Goal: Task Accomplishment & Management: Use online tool/utility

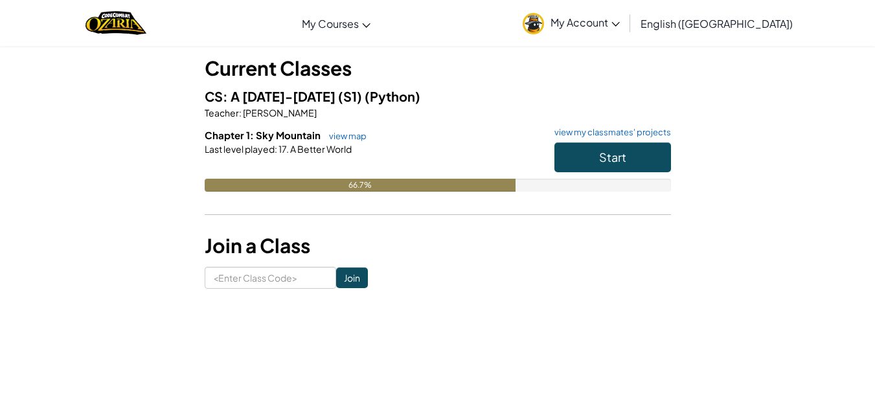
scroll to position [71, 0]
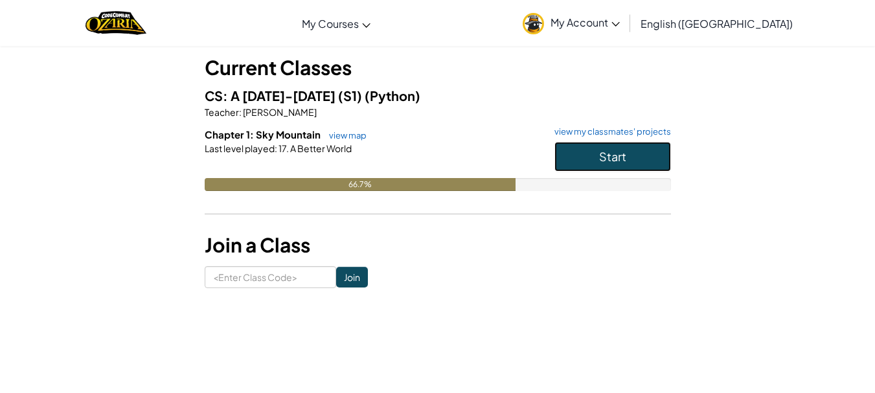
click at [622, 157] on span "Start" at bounding box center [612, 156] width 27 height 15
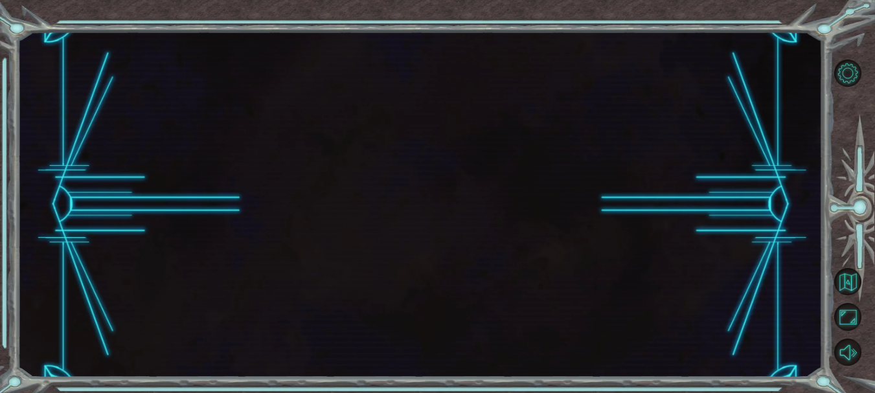
click at [643, 238] on div at bounding box center [419, 205] width 805 height 346
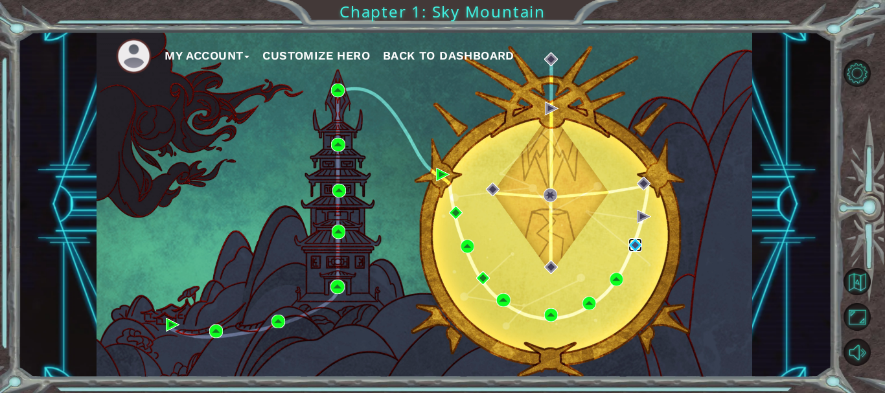
click at [639, 238] on img at bounding box center [636, 245] width 14 height 14
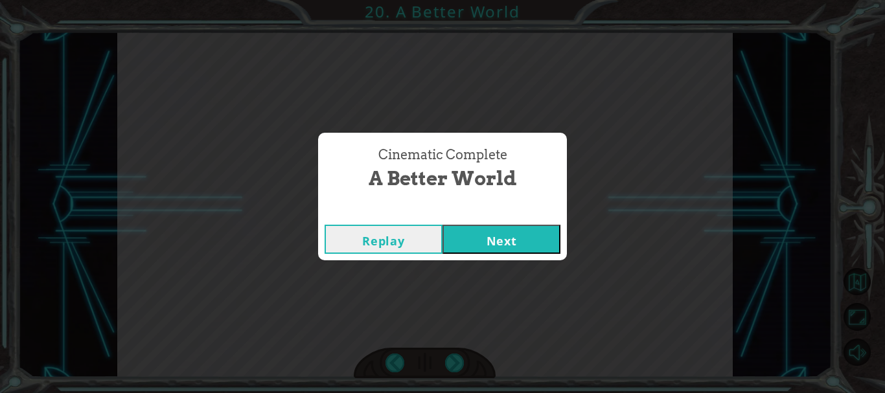
click at [518, 240] on button "Next" at bounding box center [502, 239] width 118 height 29
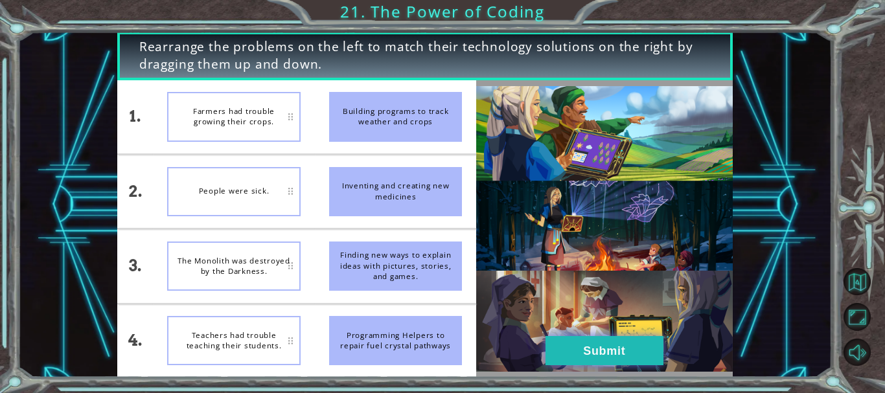
click at [594, 365] on button "Submit" at bounding box center [605, 350] width 118 height 29
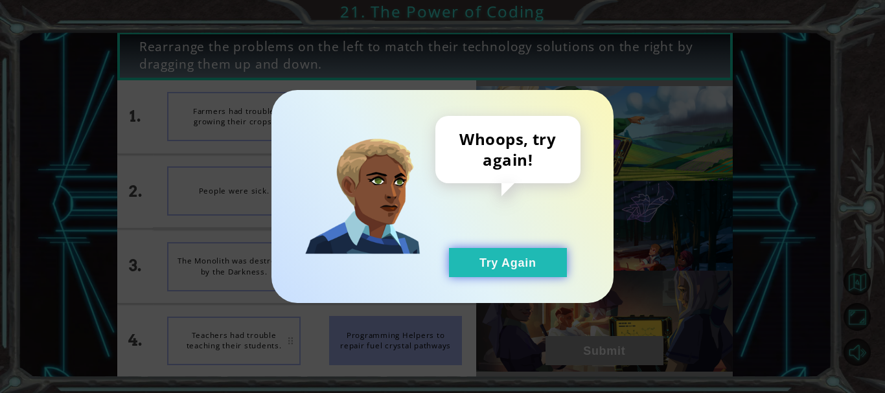
click at [503, 264] on button "Try Again" at bounding box center [508, 262] width 118 height 29
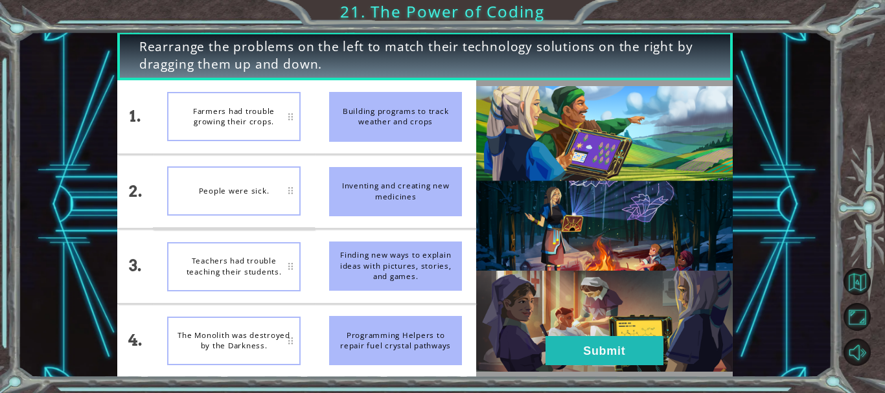
click at [618, 329] on img at bounding box center [604, 229] width 256 height 286
click at [615, 360] on button "Submit" at bounding box center [605, 350] width 118 height 29
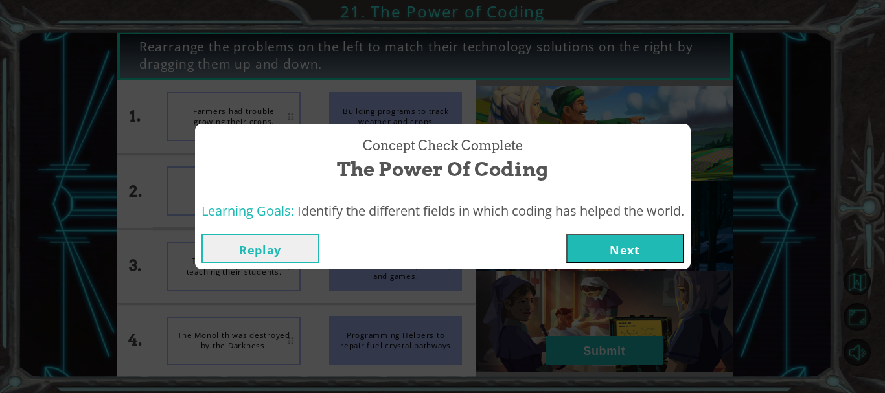
click at [642, 234] on button "Next" at bounding box center [625, 248] width 118 height 29
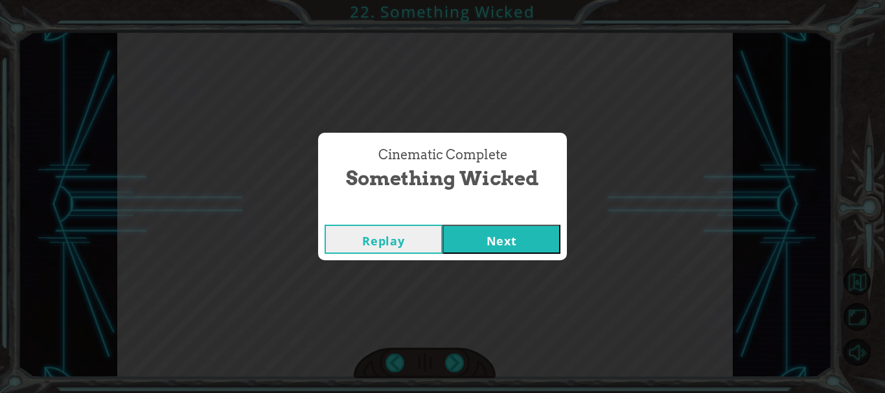
click at [531, 233] on button "Next" at bounding box center [502, 239] width 118 height 29
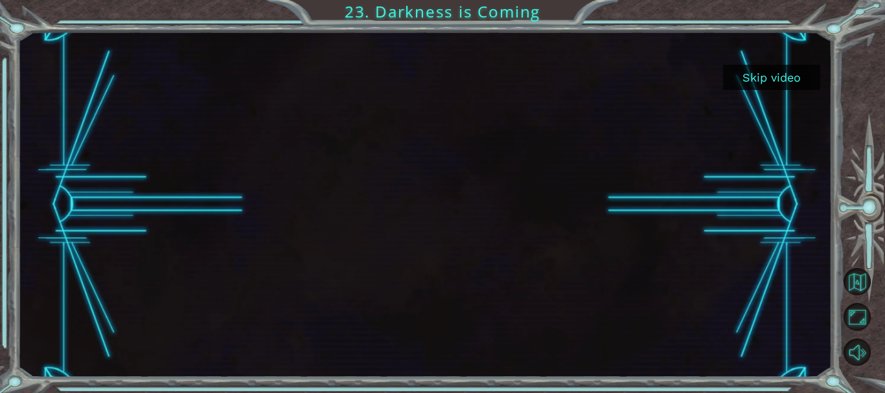
click at [755, 78] on button "Skip video" at bounding box center [771, 77] width 97 height 25
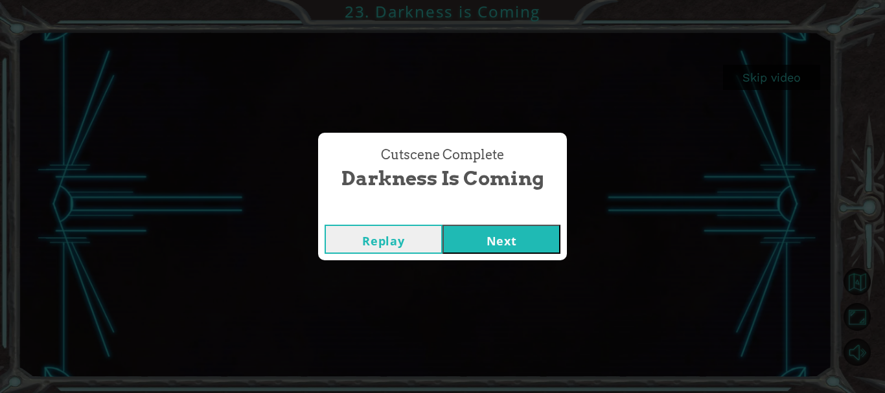
click at [530, 240] on button "Next" at bounding box center [502, 239] width 118 height 29
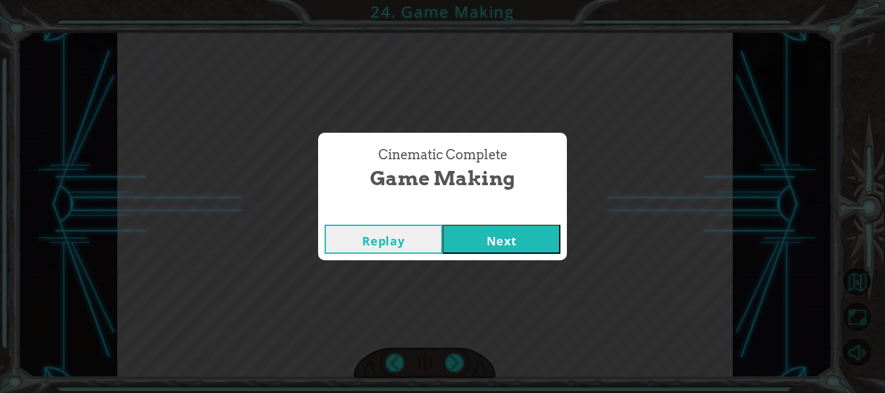
click at [485, 234] on button "Next" at bounding box center [502, 239] width 118 height 29
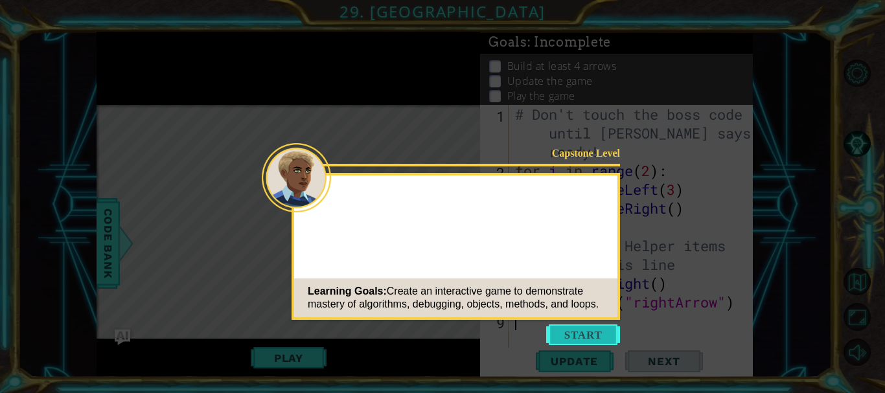
click at [577, 338] on button "Start" at bounding box center [583, 335] width 74 height 21
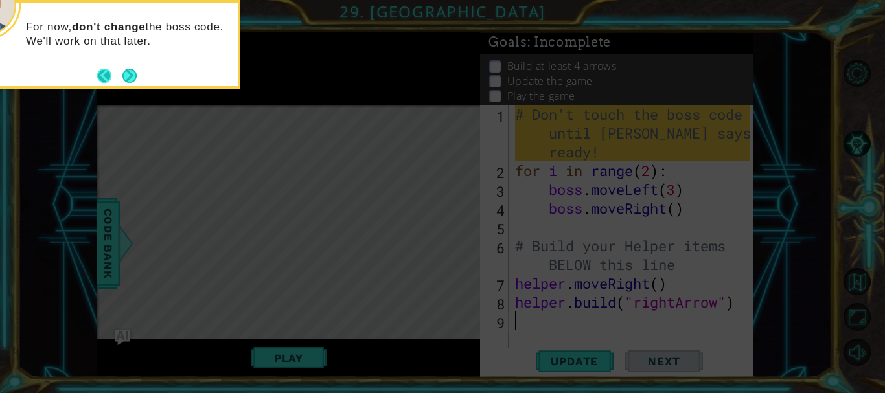
click at [119, 82] on button "Back" at bounding box center [109, 76] width 25 height 14
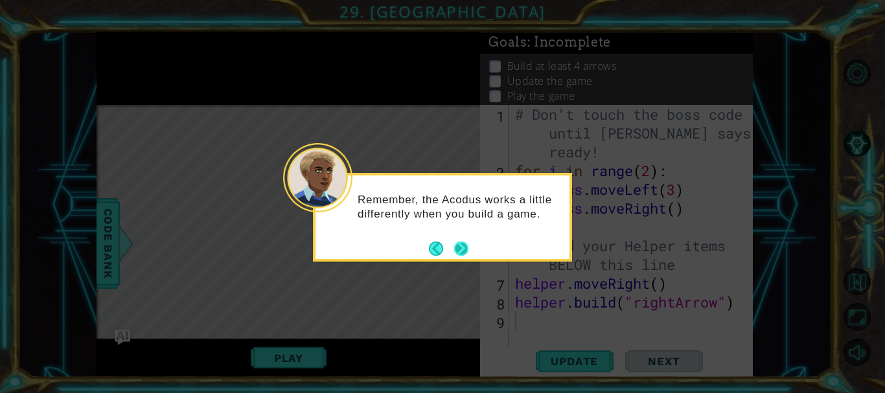
click at [467, 248] on button "Next" at bounding box center [461, 249] width 14 height 14
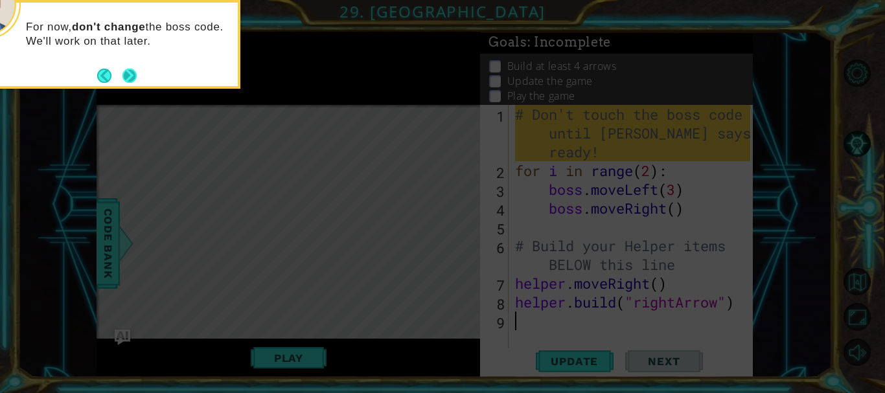
click at [126, 74] on button "Next" at bounding box center [129, 76] width 14 height 14
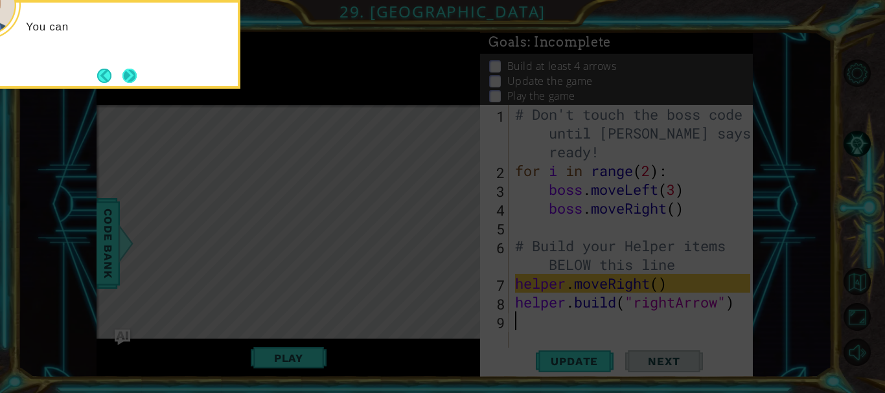
click at [130, 73] on button "Next" at bounding box center [129, 76] width 14 height 14
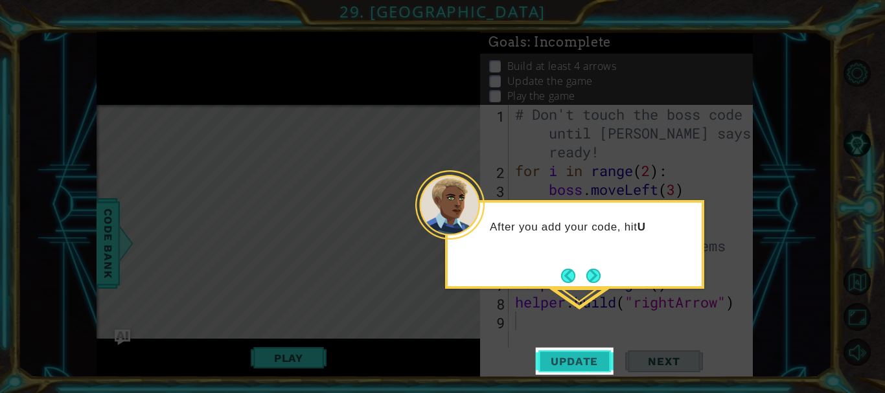
click at [579, 357] on span "Update" at bounding box center [574, 361] width 73 height 13
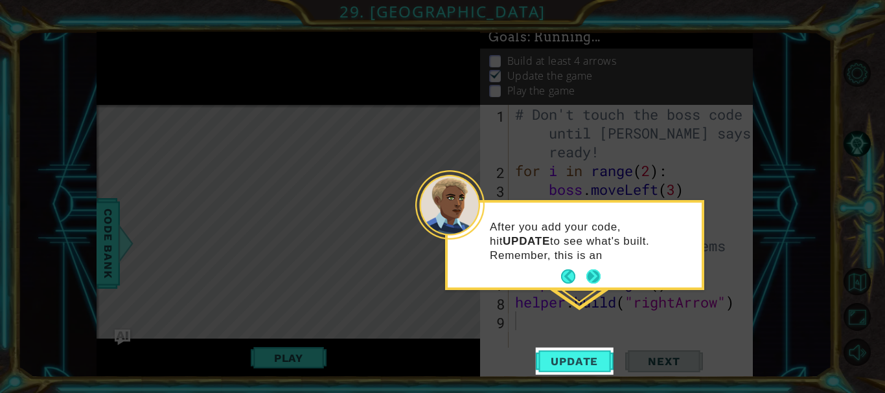
click at [593, 270] on button "Next" at bounding box center [593, 277] width 14 height 14
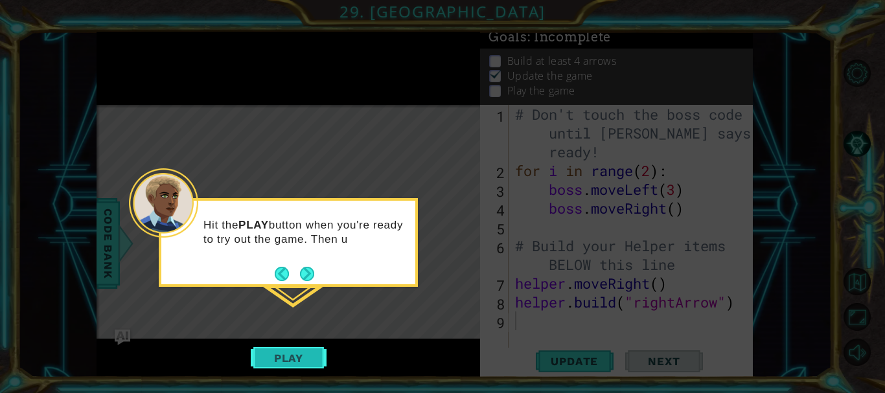
click at [308, 350] on button "Play" at bounding box center [289, 358] width 76 height 25
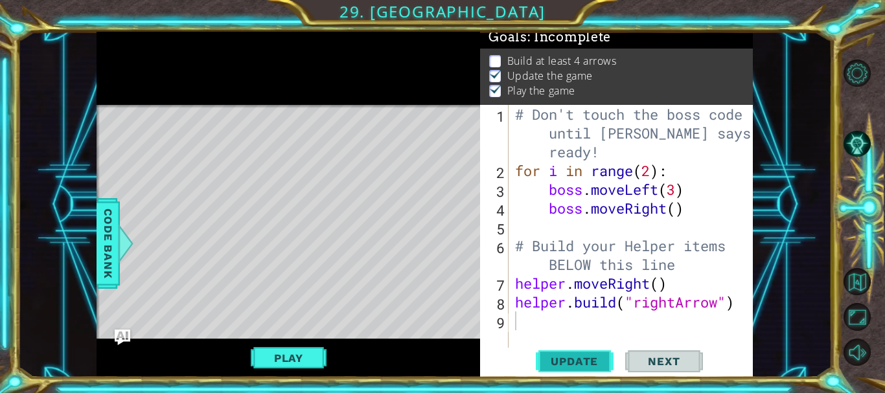
click at [568, 355] on span "Update" at bounding box center [574, 361] width 73 height 13
click at [280, 360] on button "Play" at bounding box center [289, 358] width 76 height 25
click at [527, 323] on div "# Don't touch the boss code until Vega says you're ready! for i in range ( 2 ) …" at bounding box center [635, 264] width 244 height 319
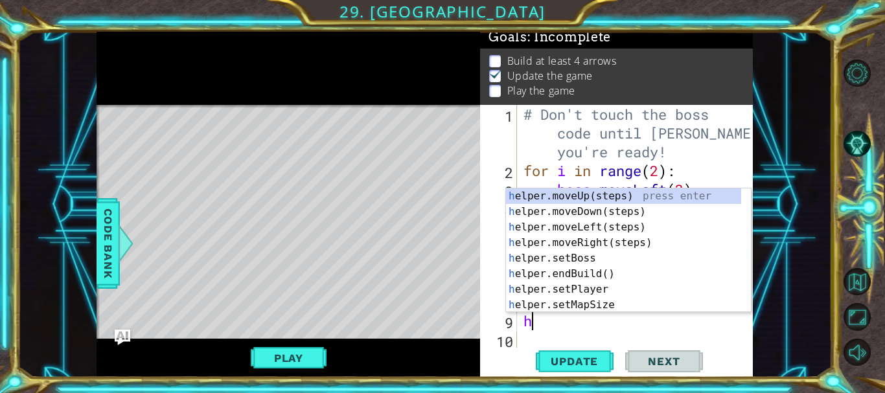
type textarea "h"
click at [407, 224] on div "Level Map" at bounding box center [396, 296] width 599 height 382
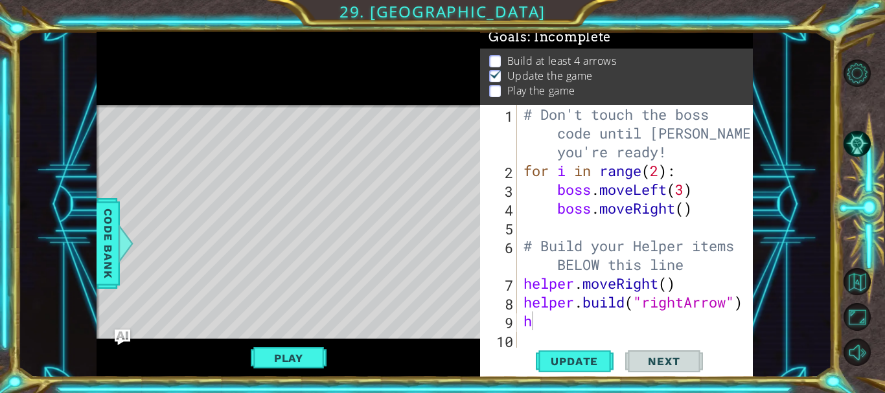
click at [421, 227] on div "Level Map" at bounding box center [396, 296] width 599 height 382
click at [577, 356] on span "Update" at bounding box center [574, 361] width 73 height 13
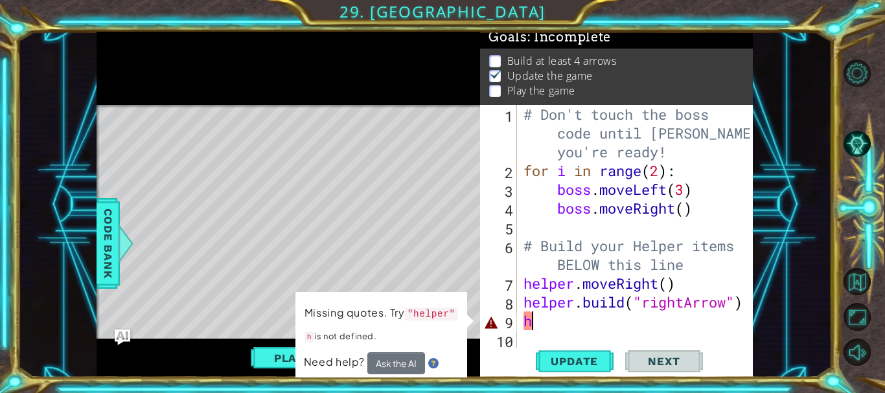
click at [548, 321] on div "# Don't touch the boss code until Vega says you're ready! for i in range ( 2 ) …" at bounding box center [639, 264] width 236 height 319
type textarea "h"
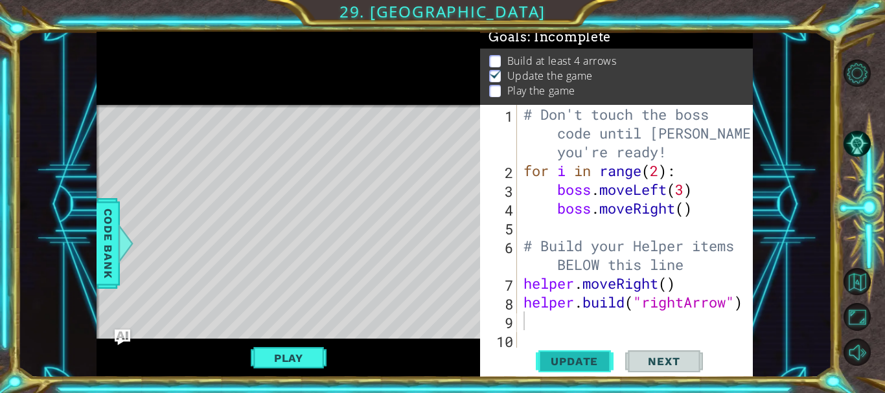
click at [552, 360] on span "Update" at bounding box center [574, 361] width 73 height 13
click at [590, 365] on span "Update" at bounding box center [574, 361] width 73 height 13
click at [306, 353] on button "Play" at bounding box center [289, 358] width 76 height 25
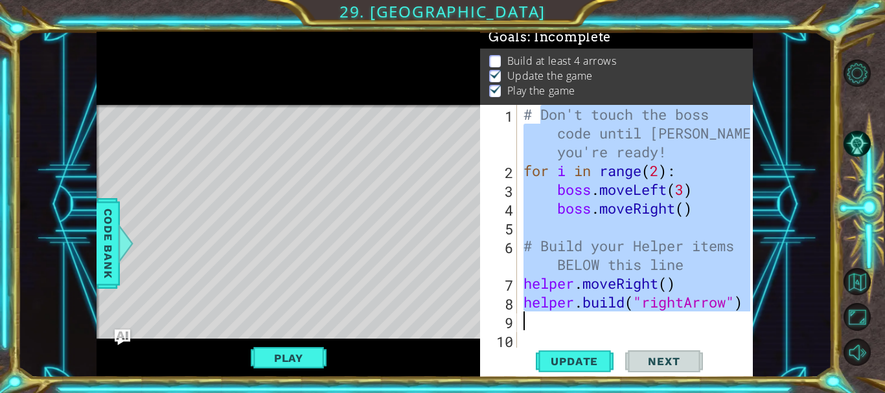
drag, startPoint x: 540, startPoint y: 112, endPoint x: 668, endPoint y: 314, distance: 239.1
click at [668, 314] on div "# Don't touch the boss code until Vega says you're ready! for i in range ( 2 ) …" at bounding box center [639, 264] width 236 height 319
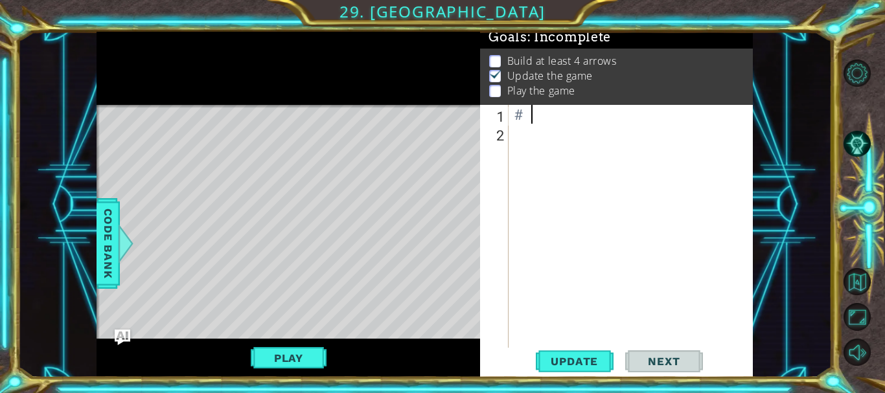
type textarea "#"
click at [580, 365] on span "Update" at bounding box center [574, 361] width 73 height 13
click at [287, 354] on button "Play" at bounding box center [289, 358] width 76 height 25
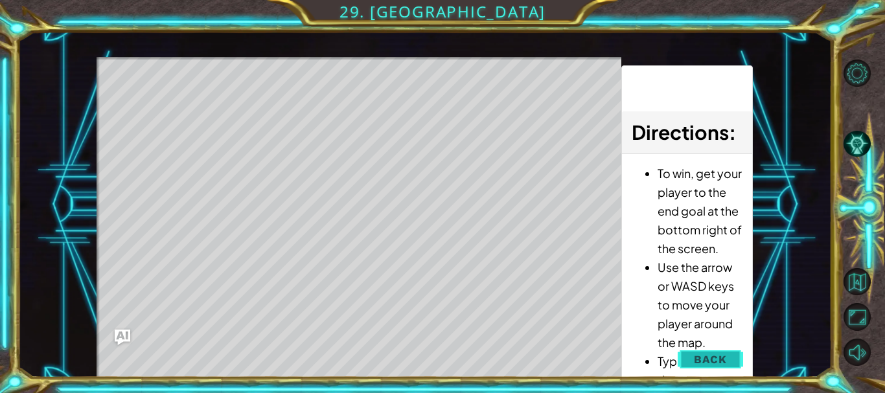
click at [723, 356] on span "Back" at bounding box center [710, 359] width 33 height 13
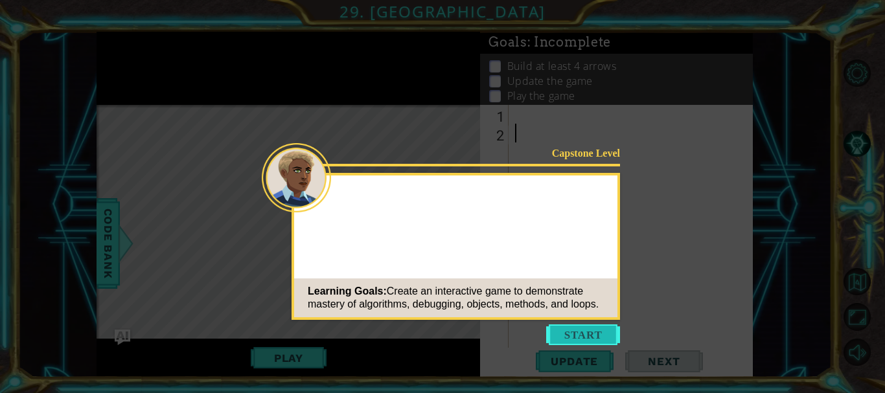
click at [574, 330] on button "Start" at bounding box center [583, 335] width 74 height 21
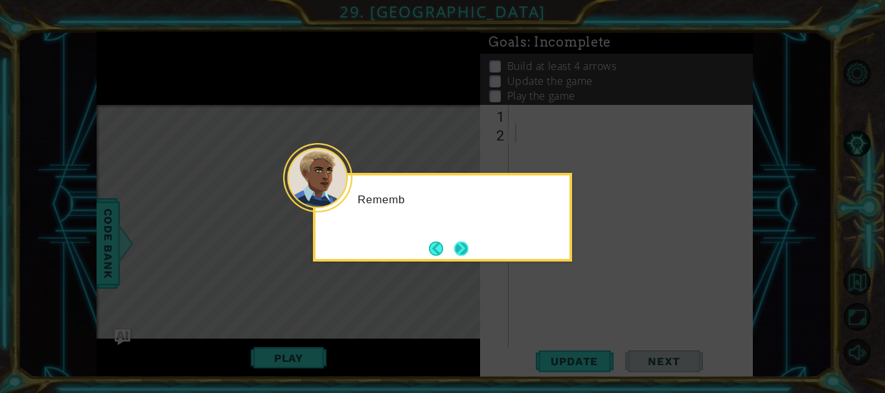
click at [467, 242] on button "Next" at bounding box center [461, 249] width 14 height 14
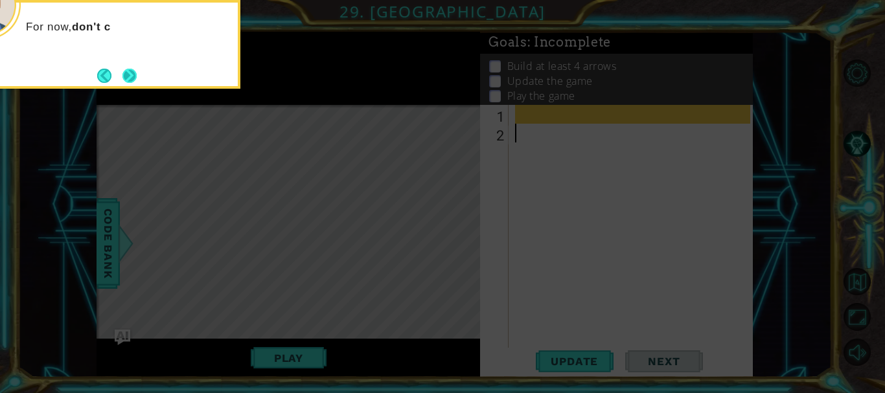
click at [137, 75] on button "Next" at bounding box center [129, 76] width 14 height 14
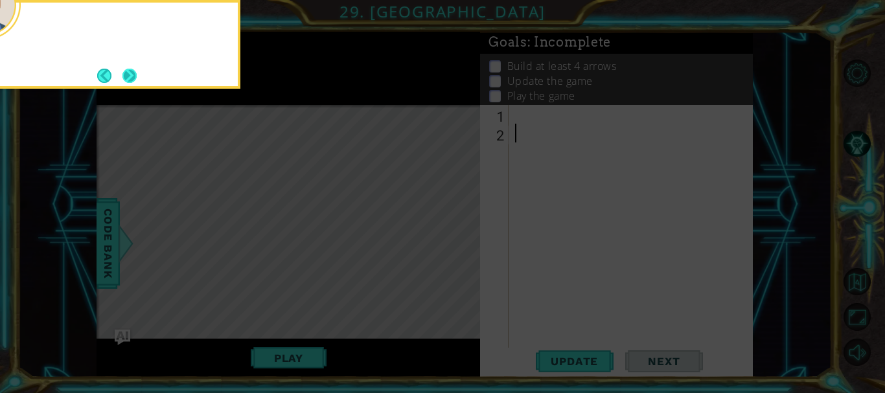
click at [127, 71] on button "Next" at bounding box center [129, 76] width 14 height 14
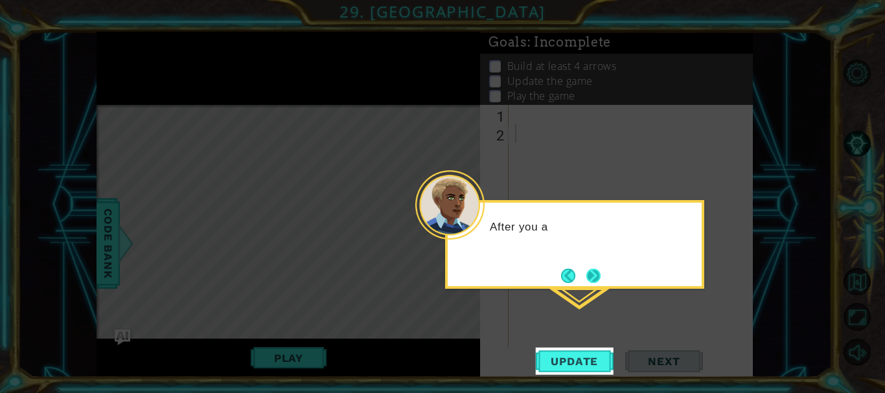
click at [601, 269] on button "Next" at bounding box center [593, 276] width 14 height 14
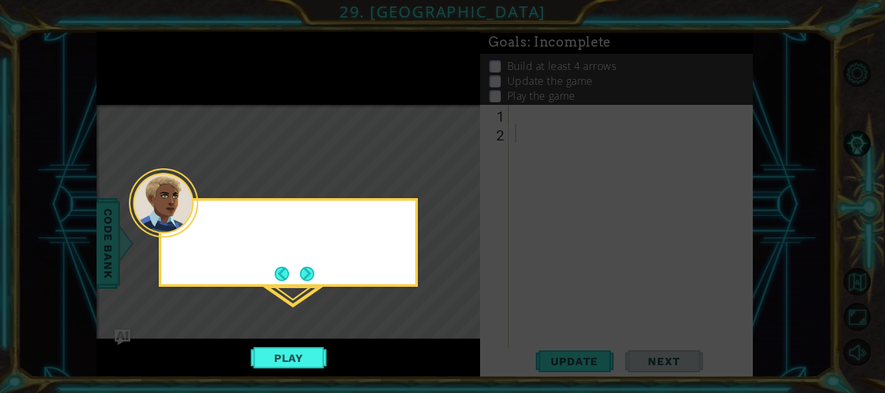
click at [568, 352] on icon at bounding box center [442, 196] width 885 height 393
click at [304, 267] on button "Next" at bounding box center [307, 274] width 14 height 14
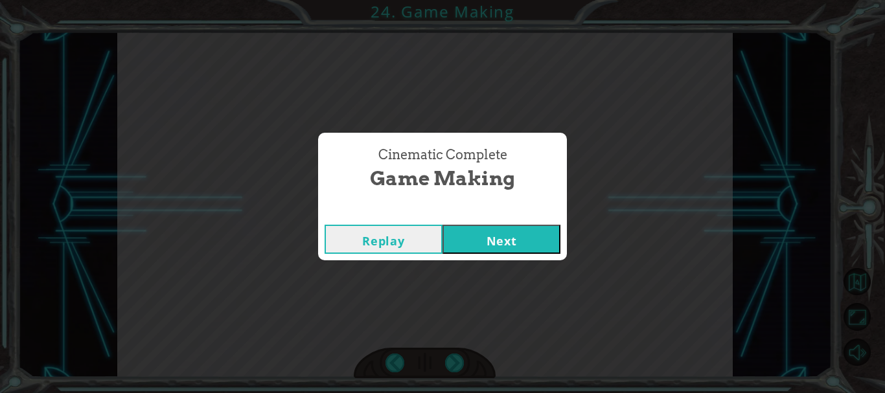
click at [538, 235] on button "Next" at bounding box center [502, 239] width 118 height 29
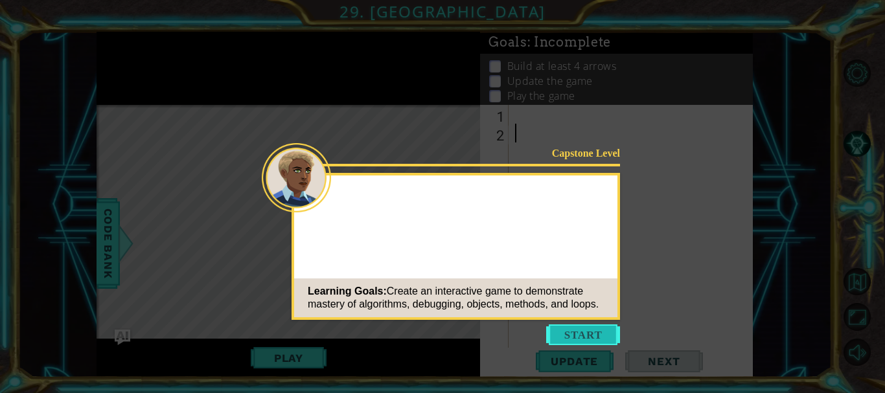
click at [590, 329] on button "Start" at bounding box center [583, 335] width 74 height 21
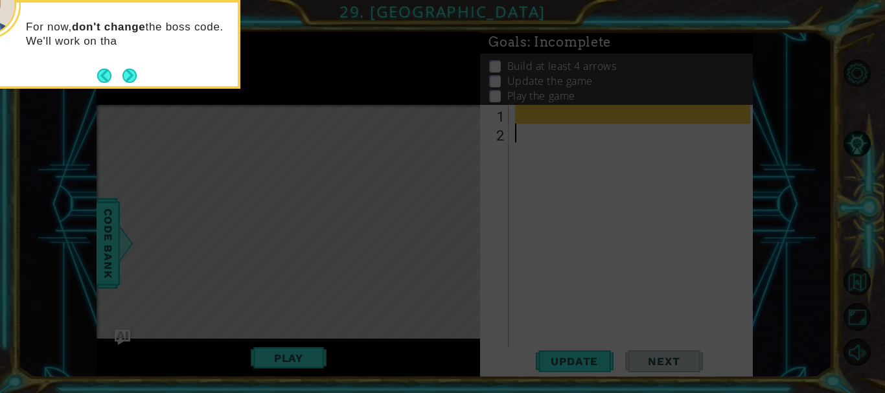
click at [135, 80] on button "Next" at bounding box center [129, 76] width 14 height 14
click at [132, 76] on icon at bounding box center [442, 59] width 885 height 669
click at [132, 80] on icon at bounding box center [442, 59] width 885 height 669
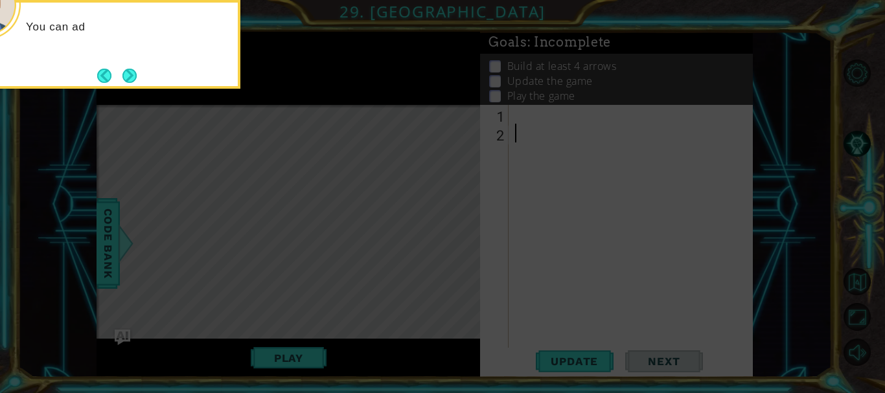
click at [237, 128] on icon at bounding box center [442, 59] width 885 height 669
click at [132, 74] on button "Next" at bounding box center [129, 76] width 14 height 14
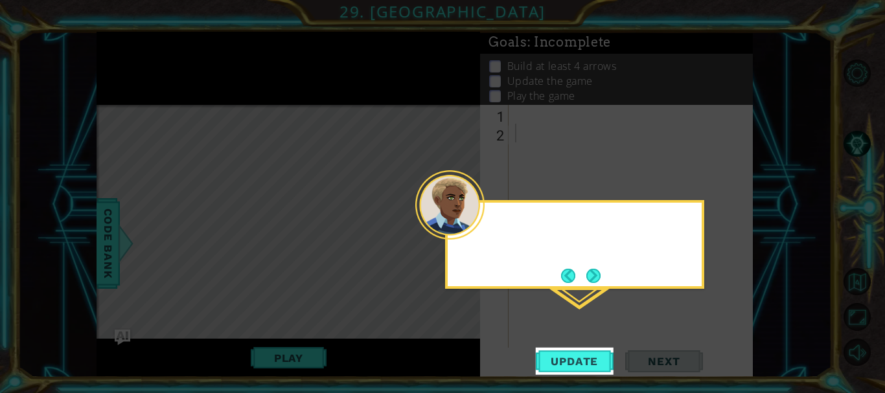
click at [135, 76] on icon at bounding box center [442, 196] width 885 height 393
click at [133, 76] on icon at bounding box center [442, 196] width 885 height 393
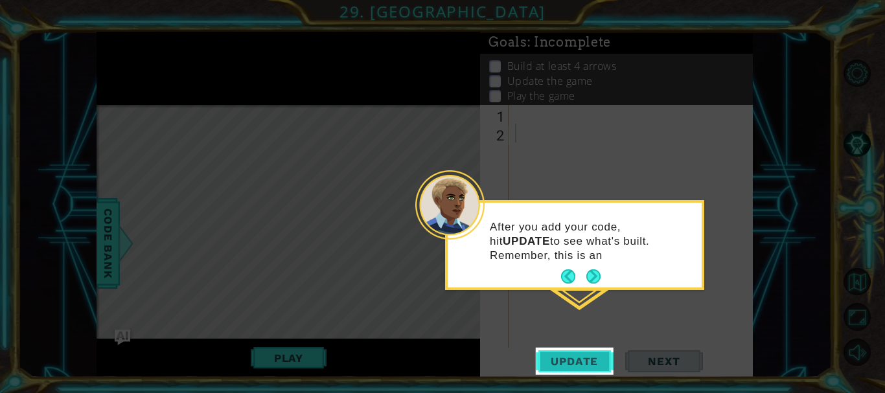
click at [594, 366] on span "Update" at bounding box center [574, 361] width 73 height 13
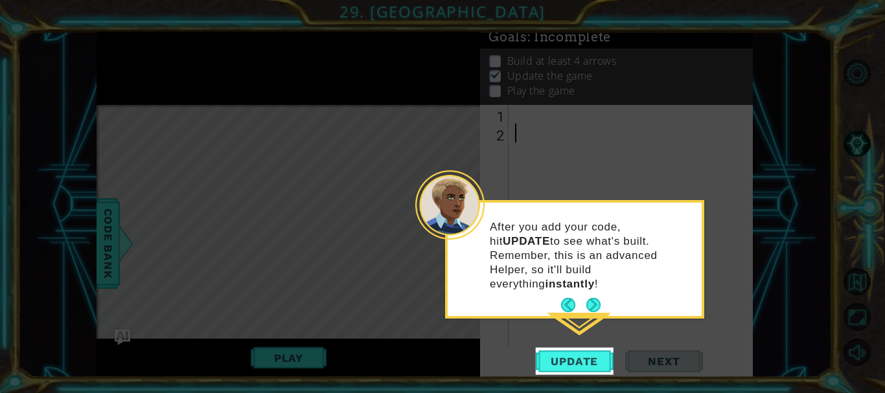
click at [586, 298] on button "Next" at bounding box center [593, 305] width 14 height 14
click at [590, 298] on icon at bounding box center [442, 196] width 885 height 393
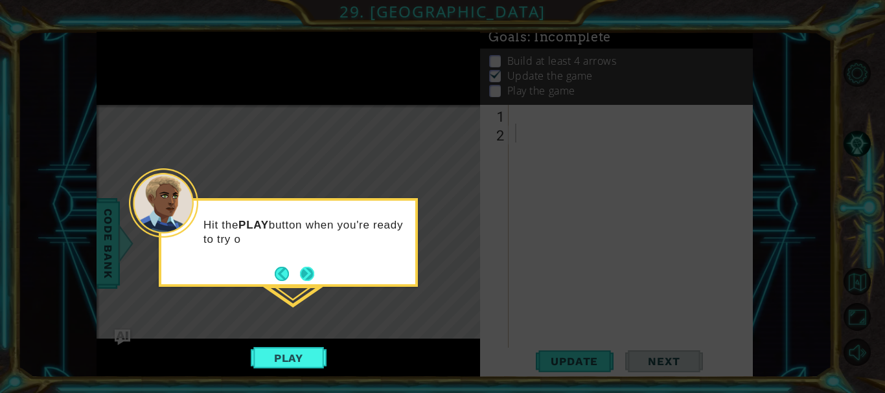
click at [304, 270] on button "Next" at bounding box center [307, 274] width 14 height 14
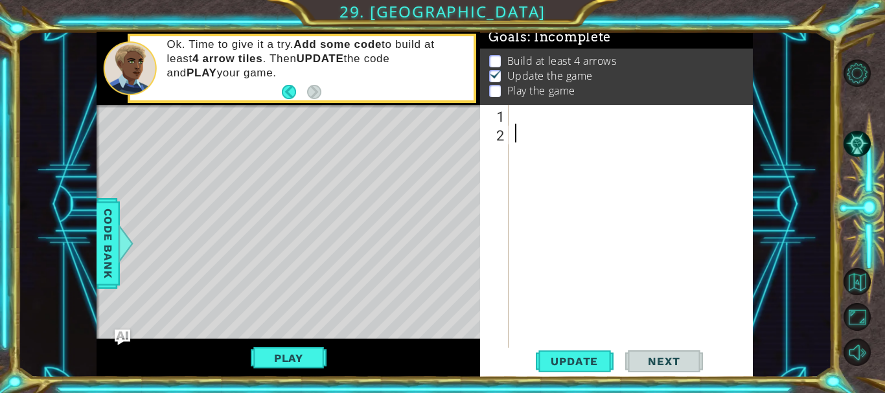
click at [272, 87] on div "Ok. Time to give it a try. Add some code to build at least 4 arrow tiles . Then…" at bounding box center [316, 68] width 316 height 75
click at [281, 93] on div "Ok. Time to give it a try. Add some code to build at least 4 arrow tiles . Then…" at bounding box center [316, 68] width 316 height 75
click at [301, 95] on button "Back" at bounding box center [294, 92] width 25 height 14
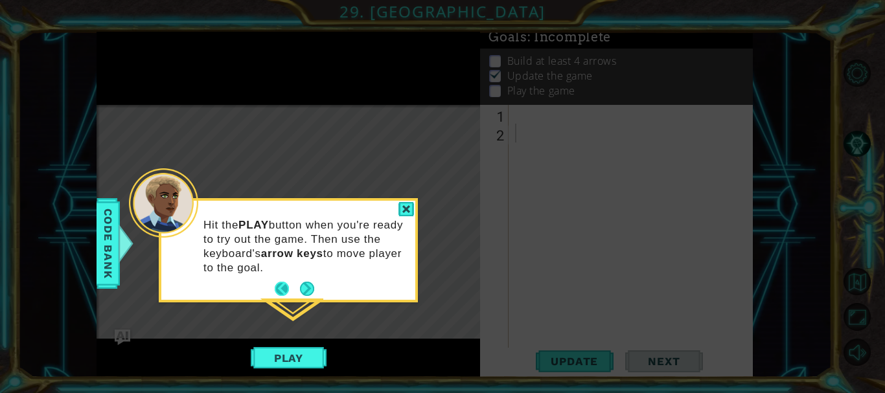
click at [282, 288] on button "Back" at bounding box center [287, 289] width 25 height 14
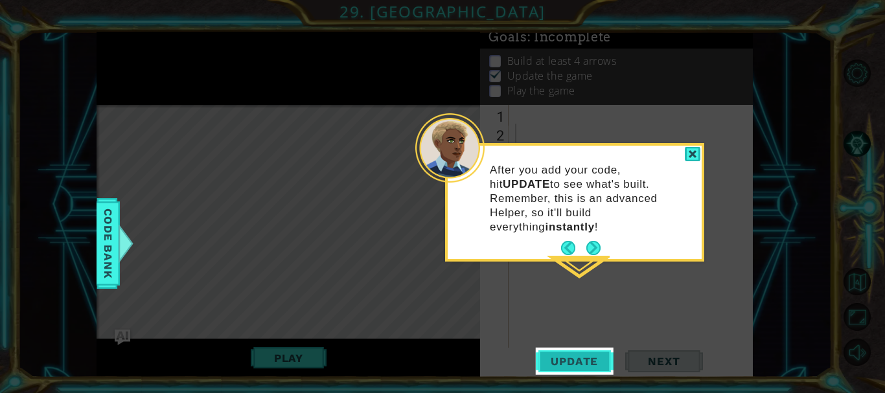
click at [590, 363] on span "Update" at bounding box center [574, 361] width 73 height 13
click at [697, 153] on div at bounding box center [693, 154] width 16 height 15
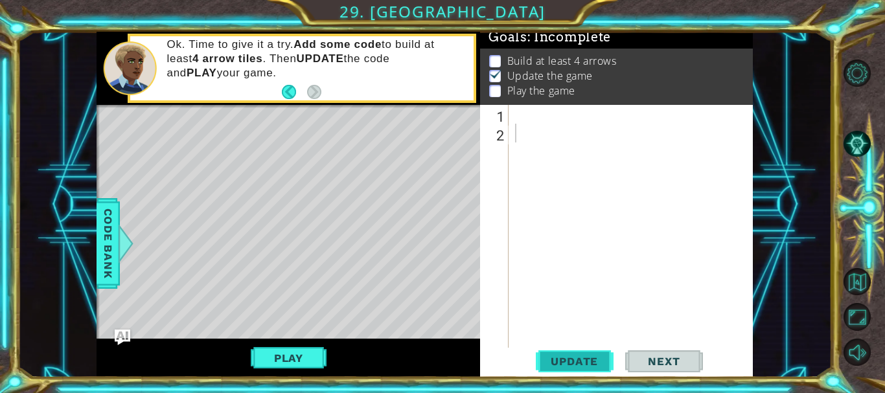
click at [564, 360] on span "Update" at bounding box center [574, 361] width 73 height 13
click at [297, 357] on button "Play" at bounding box center [289, 358] width 76 height 25
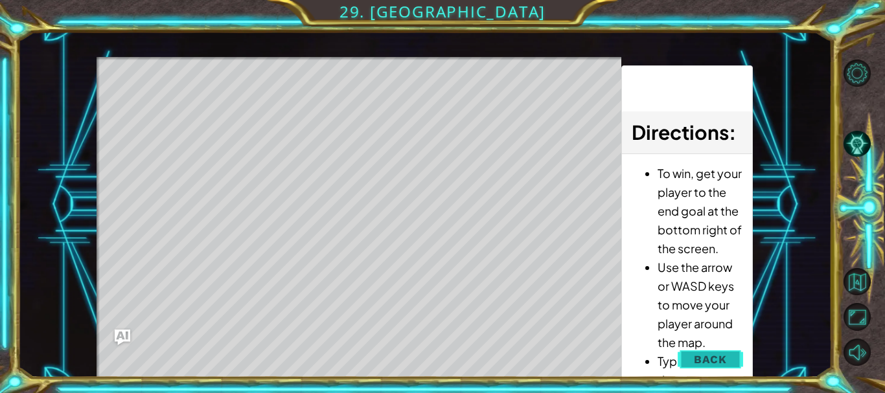
click at [709, 356] on span "Back" at bounding box center [710, 359] width 33 height 13
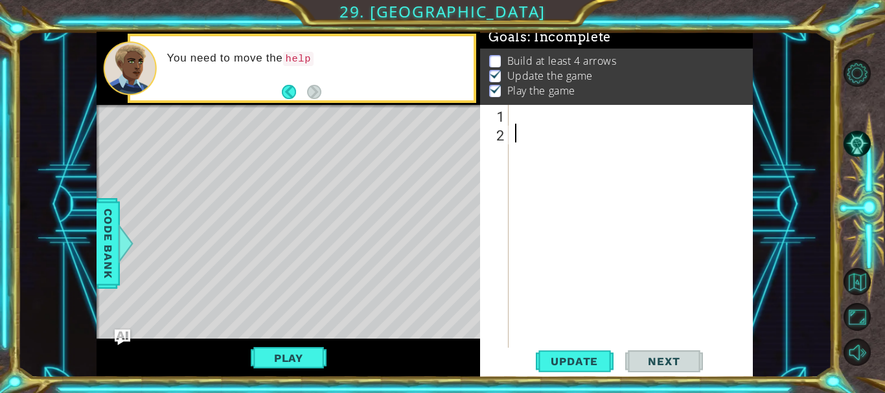
click at [523, 115] on div at bounding box center [635, 246] width 244 height 282
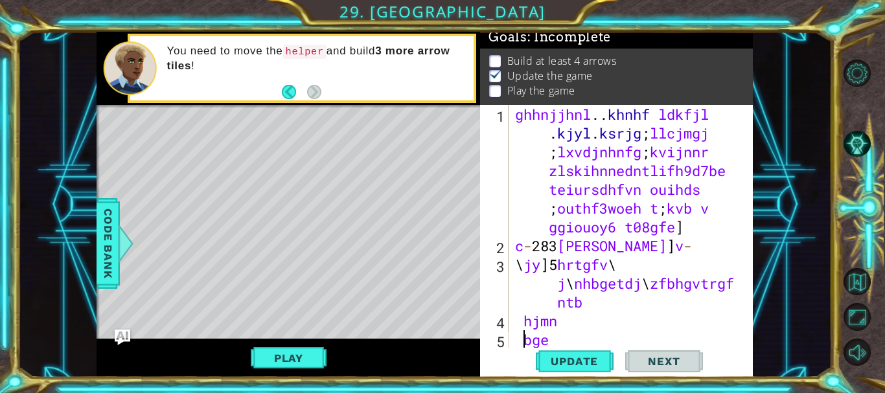
scroll to position [0, 1]
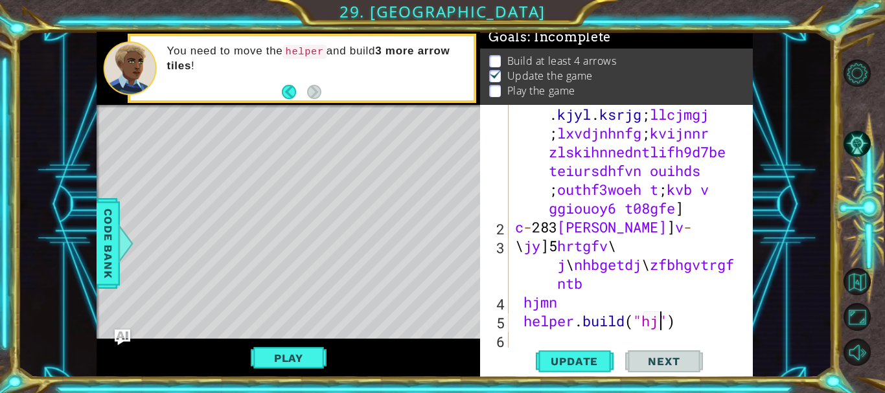
type textarea "[DOMAIN_NAME]("hjnrtjn")"
type textarea "nhbgetdjm"
type textarea "teiursdhfvnh"
type textarea "5y"
type textarea "h"
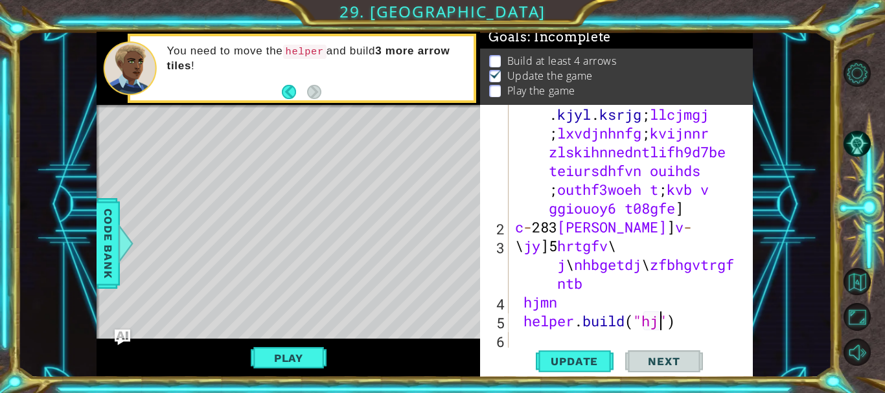
type textarea "jhh"
click at [523, 115] on div "ghhnjjhnl . . khnhf ldkfjl . kjyl . ksrjg ; llcjmgj ; lxvdjnhnfg ; [PERSON_NAME…" at bounding box center [630, 283] width 234 height 395
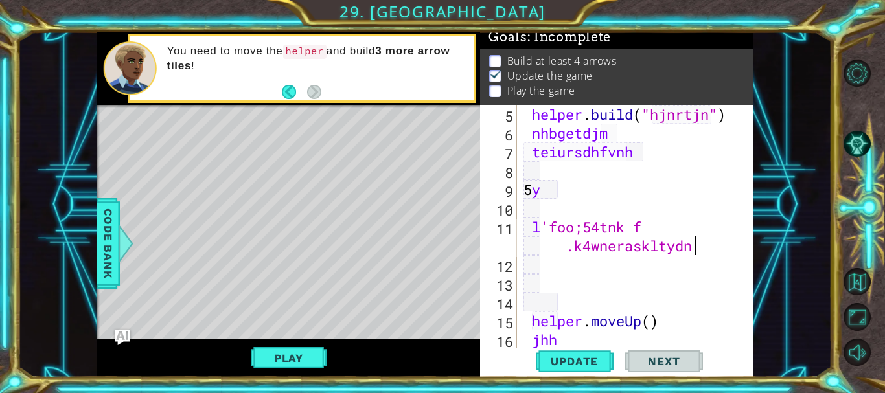
scroll to position [0, 12]
type textarea "l'foo;54tnk f.k4wneraskltydngfv"
click at [578, 373] on button "Update" at bounding box center [575, 361] width 78 height 27
click at [576, 369] on button "Update" at bounding box center [575, 361] width 78 height 27
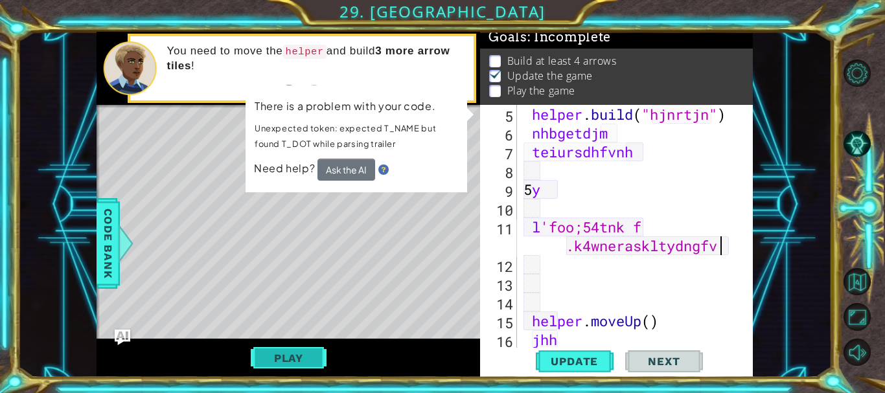
scroll to position [0, 0]
click at [337, 165] on button "Ask the AI" at bounding box center [347, 170] width 58 height 22
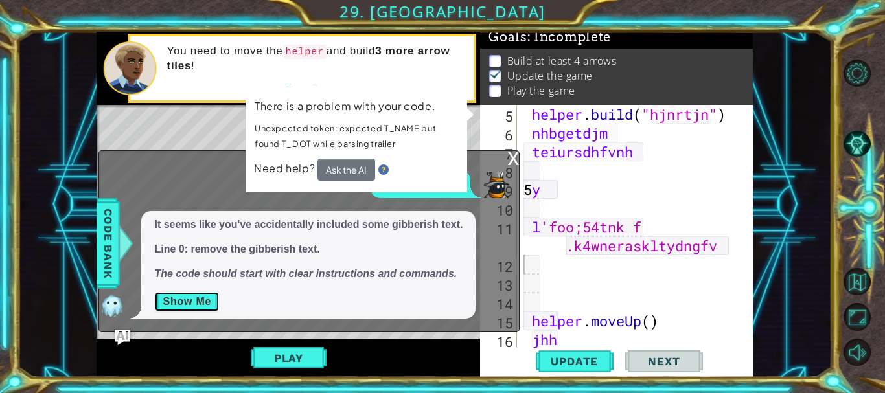
click at [199, 303] on button "Show Me" at bounding box center [186, 302] width 65 height 21
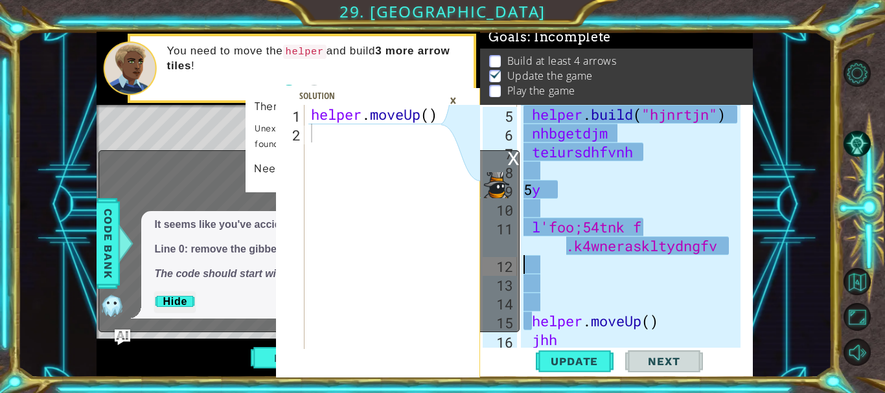
click at [454, 102] on div "×" at bounding box center [453, 100] width 20 height 22
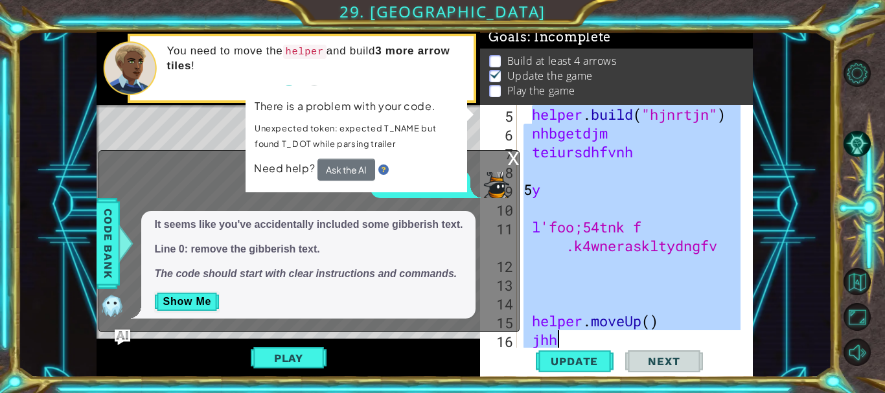
drag, startPoint x: 530, startPoint y: 113, endPoint x: 698, endPoint y: 326, distance: 270.8
click at [699, 336] on div "helper . build ( "hjnrtjn" ) nhbgetdjm teiursdhfvnh 5 y l 'foo;54tnk f .k4wnera…" at bounding box center [634, 246] width 226 height 282
type textarea "helper.moveUp() jhh"
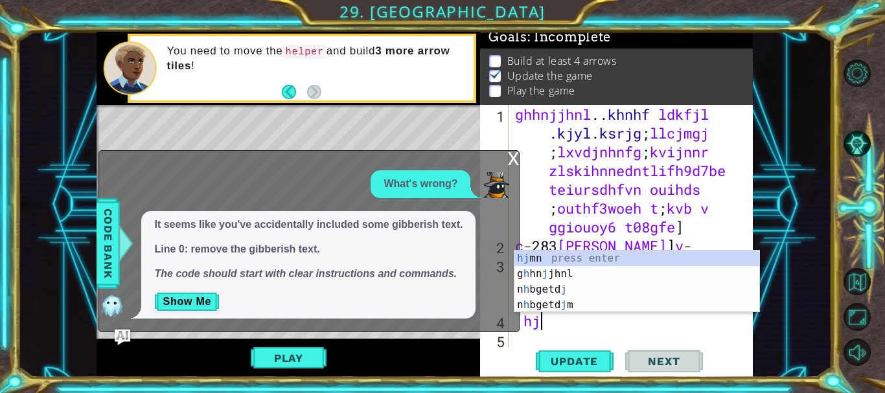
type textarea "h"
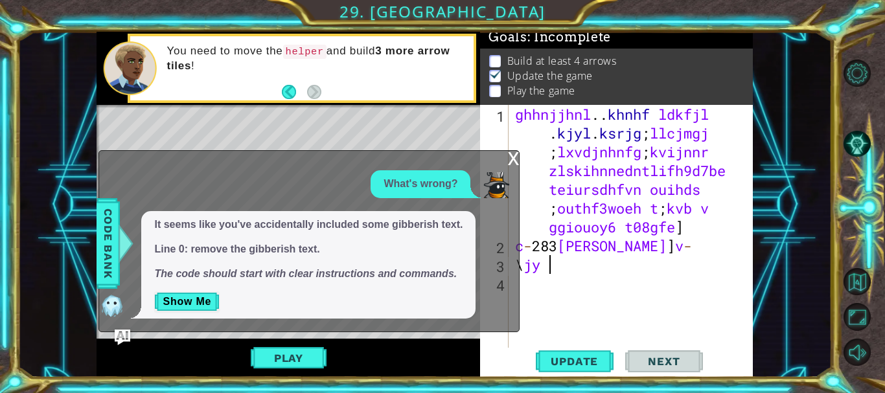
type textarea "\"
type textarea "c"
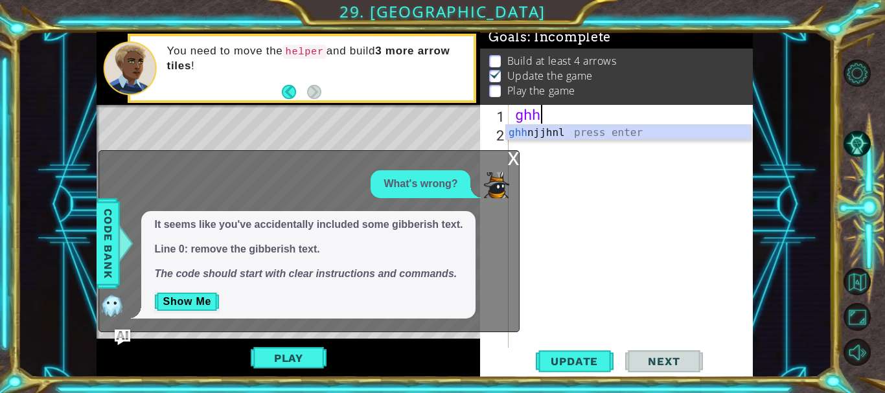
type textarea "g"
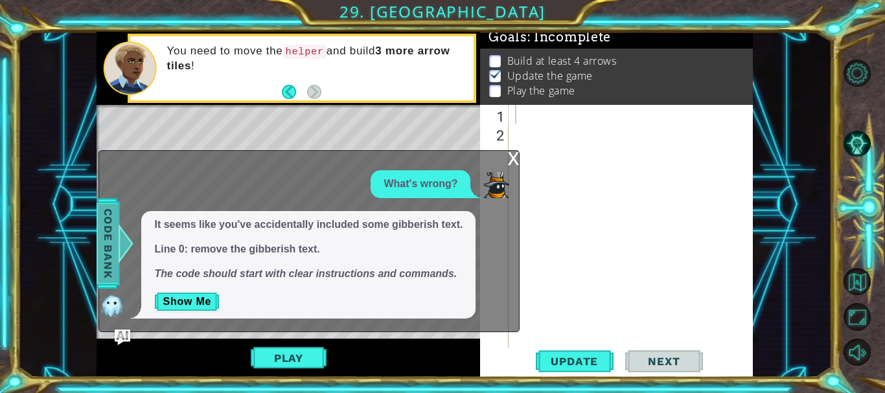
click at [97, 260] on div "Code Bank" at bounding box center [108, 243] width 23 height 91
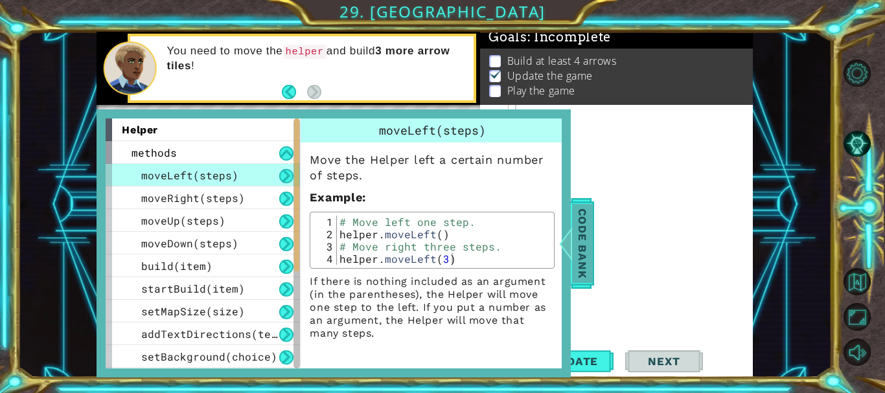
click at [583, 253] on span "Code Bank" at bounding box center [582, 243] width 21 height 79
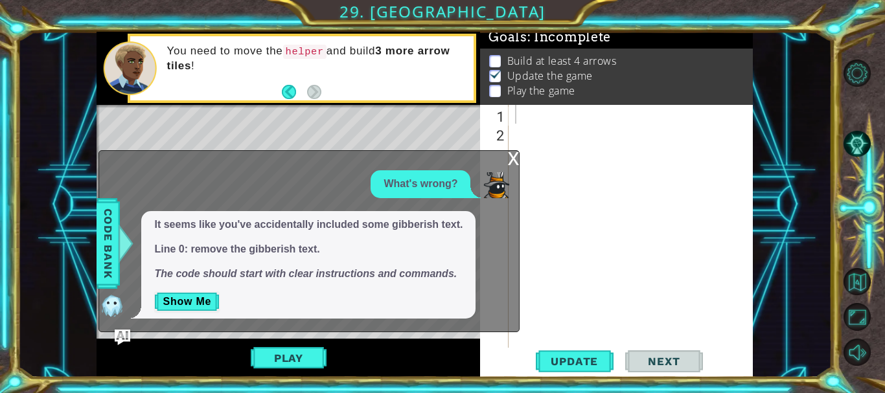
click at [513, 163] on div "x" at bounding box center [513, 157] width 12 height 13
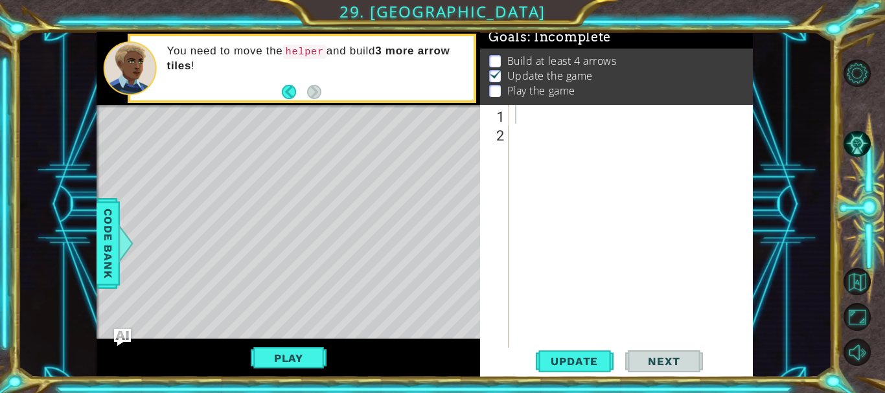
click at [124, 336] on img "Ask AI" at bounding box center [122, 337] width 17 height 17
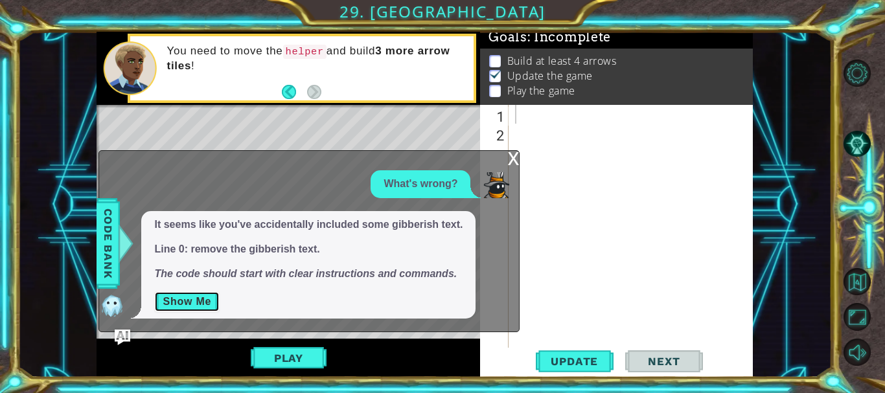
click at [183, 297] on button "Show Me" at bounding box center [186, 302] width 65 height 21
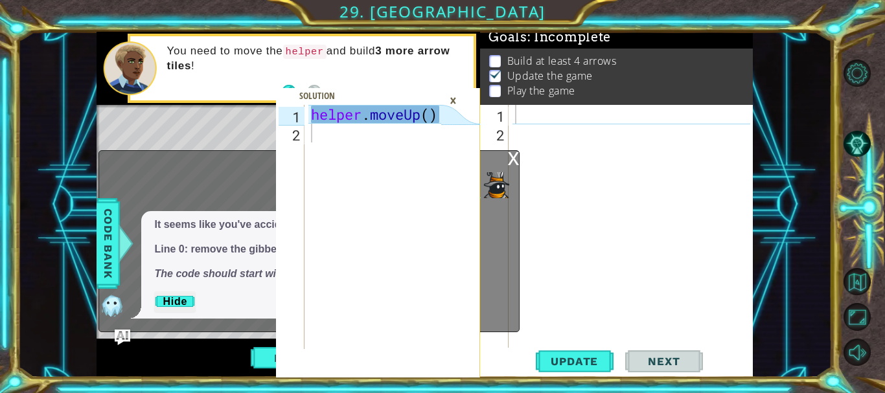
click at [456, 99] on div "×" at bounding box center [453, 100] width 20 height 22
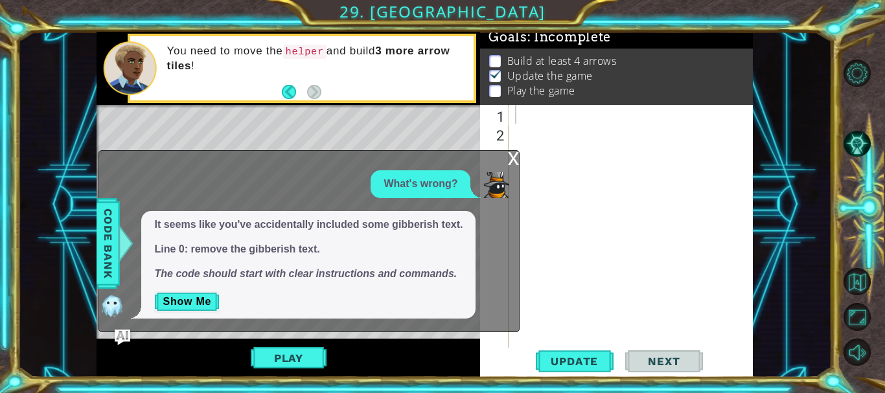
click at [476, 183] on div "What's wrong?" at bounding box center [305, 184] width 413 height 28
drag, startPoint x: 384, startPoint y: 167, endPoint x: 299, endPoint y: 177, distance: 85.5
click at [301, 172] on div "x What's wrong? It seems like you've accidentally included some gibberish text.…" at bounding box center [308, 240] width 421 height 181
click at [107, 306] on img at bounding box center [112, 306] width 26 height 26
